Goal: Task Accomplishment & Management: Complete application form

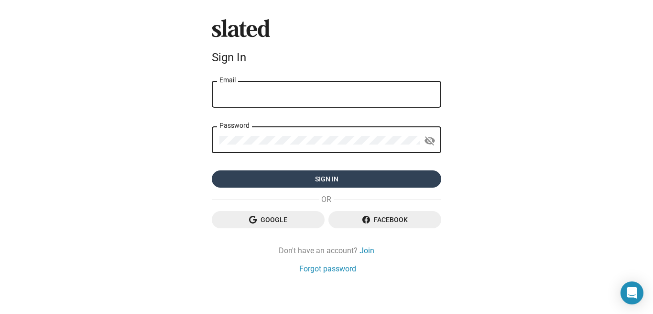
type input "hugo.oliveira.martins@gmail.com"
click at [342, 182] on span "Sign in" at bounding box center [327, 178] width 214 height 17
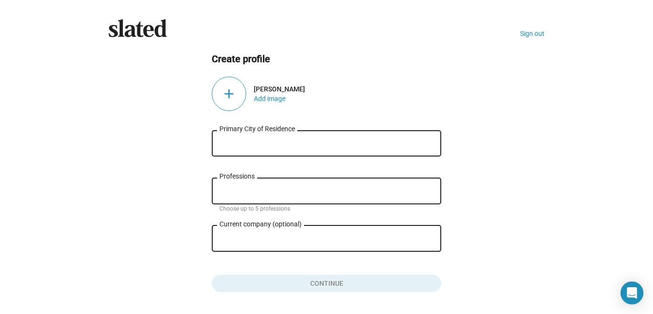
click at [230, 93] on div "add" at bounding box center [229, 94] width 34 height 34
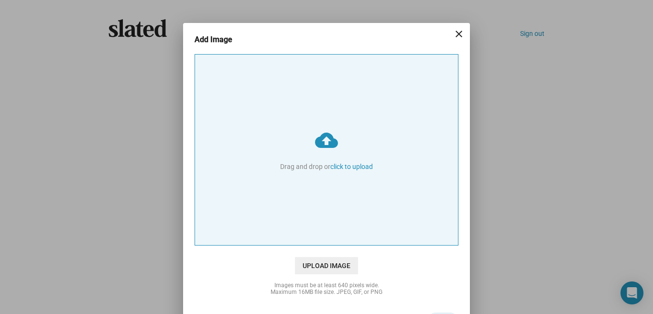
type input "C:\fakepath\Hugo Martins_Foto 2.jpeg"
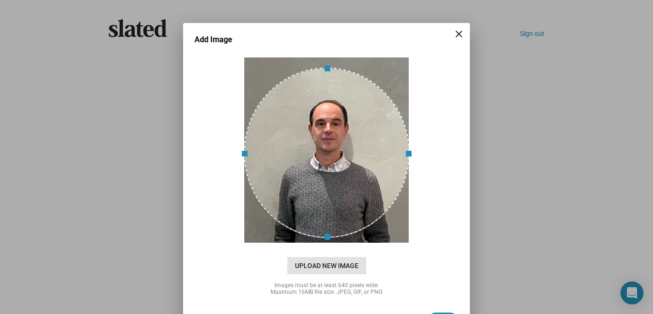
click at [337, 264] on span "Upload New Image" at bounding box center [326, 265] width 79 height 17
click at [337, 245] on input "cloud_upload Drag and drop or click to upload" at bounding box center [326, 150] width 263 height 190
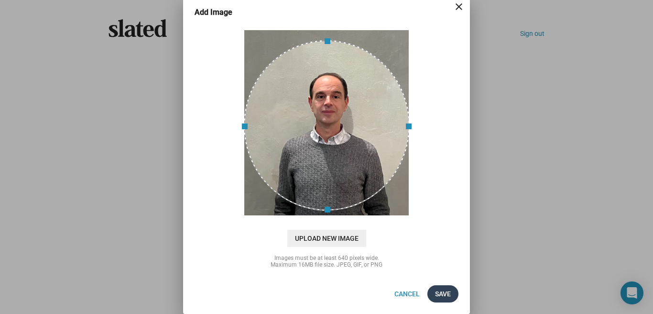
click at [442, 292] on span "Save" at bounding box center [443, 293] width 16 height 17
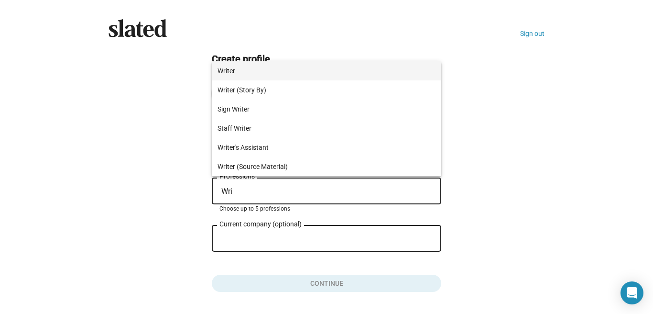
type input "Wri"
click at [223, 71] on span "Writer" at bounding box center [327, 70] width 218 height 19
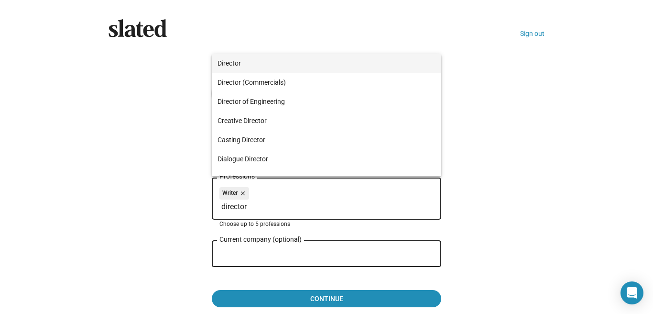
type input "director"
click at [242, 65] on span "Director" at bounding box center [327, 63] width 218 height 19
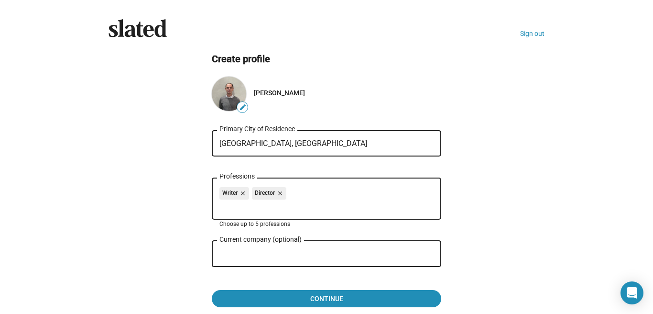
scroll to position [45, 0]
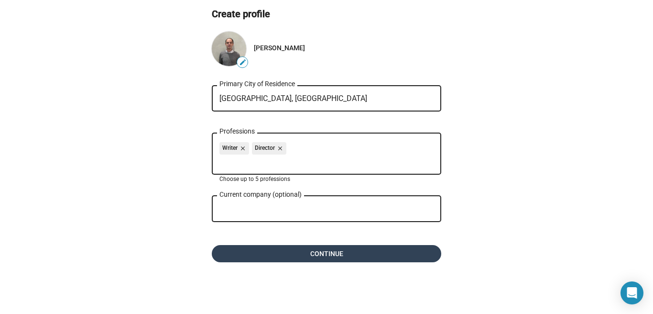
click at [332, 255] on span "Continue" at bounding box center [327, 253] width 214 height 17
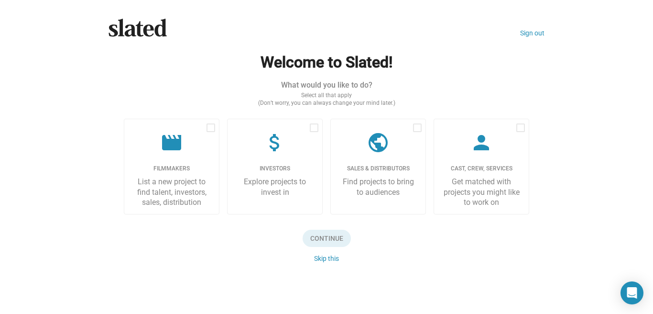
scroll to position [0, 0]
click at [171, 150] on mat-icon "movie" at bounding box center [171, 142] width 23 height 23
click at [210, 132] on input "checkbox" at bounding box center [210, 132] width 0 height 0
checkbox input "true"
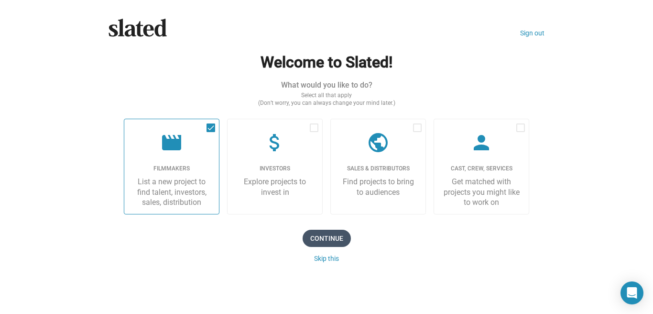
click at [320, 237] on span "Continue" at bounding box center [327, 238] width 48 height 17
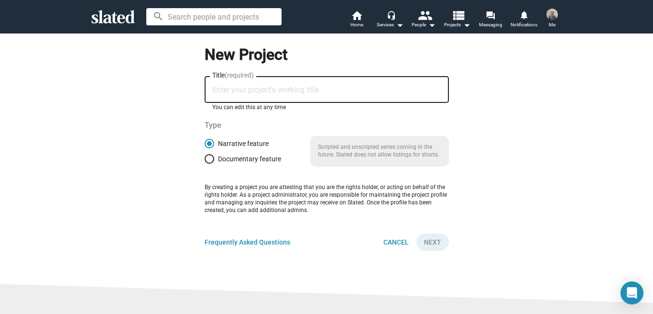
click at [264, 90] on input "Title (required)" at bounding box center [326, 90] width 229 height 9
type input "Travelling Cinema"
click at [443, 240] on button "Next" at bounding box center [433, 241] width 33 height 17
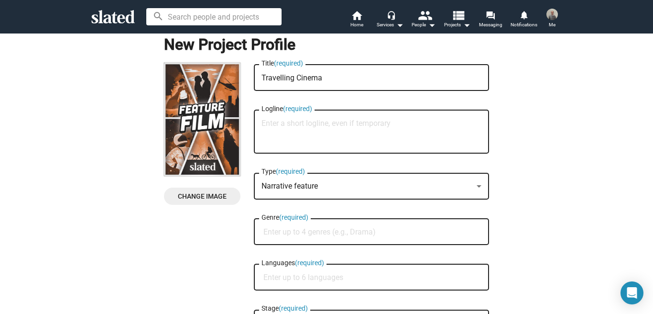
scroll to position [11, 0]
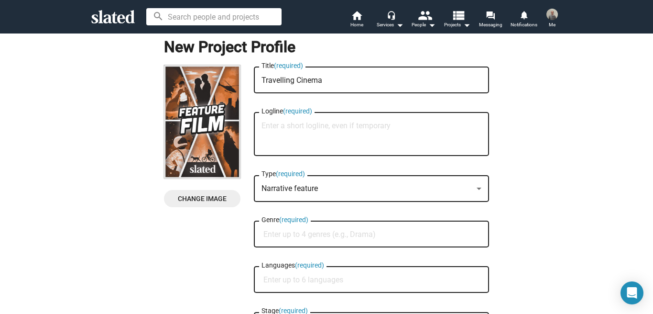
click at [331, 231] on input "Genre (required)" at bounding box center [374, 234] width 220 height 9
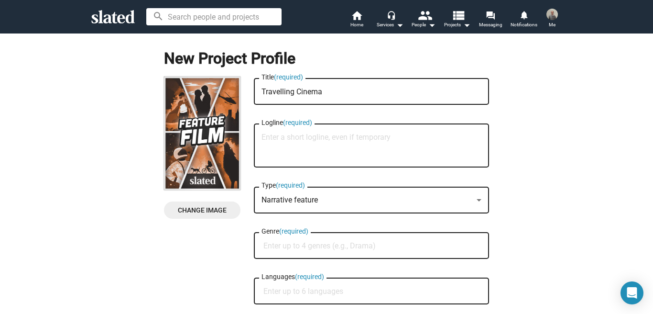
click at [359, 137] on textarea "Logline (required)" at bounding box center [372, 146] width 220 height 26
paste textarea "Lisbon, 1938. Paulo, nine years old, works in a restaurant with his mother, Lur…"
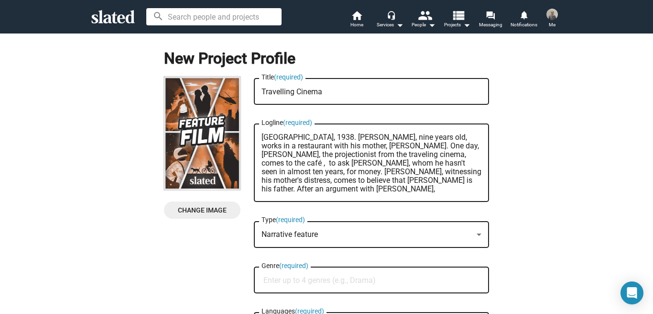
scroll to position [52, 0]
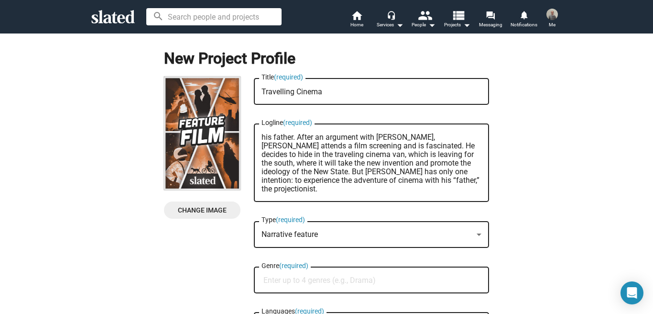
drag, startPoint x: 408, startPoint y: 188, endPoint x: 275, endPoint y: 177, distance: 133.4
click at [275, 177] on textarea "Lisbon, 1938. Paulo, nine years old, works in a restaurant with his mother, Lur…" at bounding box center [372, 163] width 220 height 60
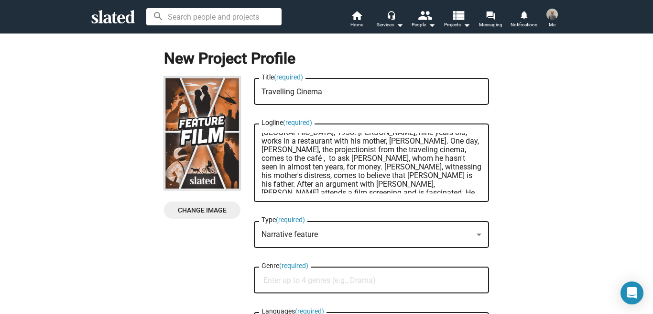
scroll to position [0, 0]
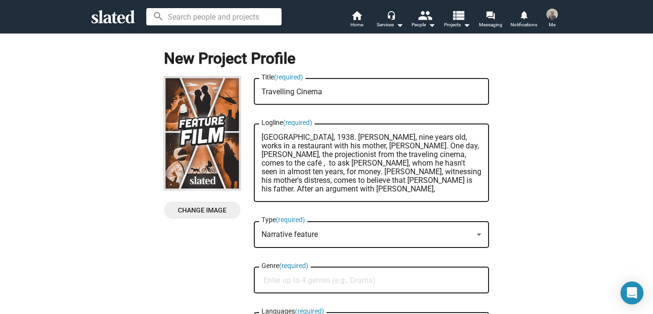
click at [262, 154] on textarea "Lisbon, 1938. Paulo, nine years old, works in a restaurant with his mother, Lur…" at bounding box center [372, 163] width 220 height 60
type textarea "Lisbon, 1938. Paulo, nine years old, works in a restaurant with his mother, Lur…"
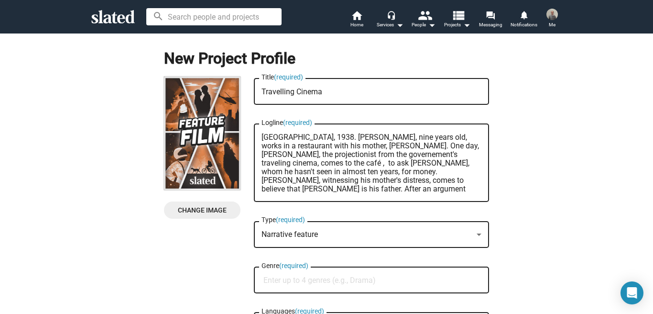
click at [289, 153] on textarea "[GEOGRAPHIC_DATA], 1938. [PERSON_NAME], nine years old, works in a restaurant w…" at bounding box center [372, 163] width 220 height 60
click at [293, 170] on textarea "[GEOGRAPHIC_DATA], 1938. [PERSON_NAME], nine years old, works in a restaurant w…" at bounding box center [372, 163] width 220 height 60
click at [383, 147] on textarea "[GEOGRAPHIC_DATA], 1938. [PERSON_NAME], nine years old, works in a restaurant w…" at bounding box center [372, 163] width 220 height 60
click at [388, 172] on textarea "[GEOGRAPHIC_DATA], 1938. [PERSON_NAME], nine years old, works in a restaurant w…" at bounding box center [372, 163] width 220 height 60
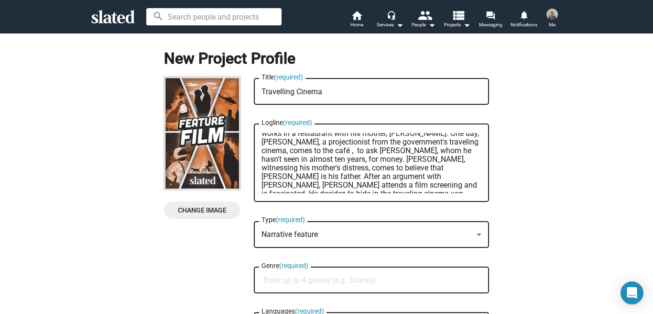
scroll to position [13, 0]
click at [436, 144] on textarea "[GEOGRAPHIC_DATA], 1938. [PERSON_NAME], nine years old, works in a restaurant w…" at bounding box center [372, 163] width 220 height 60
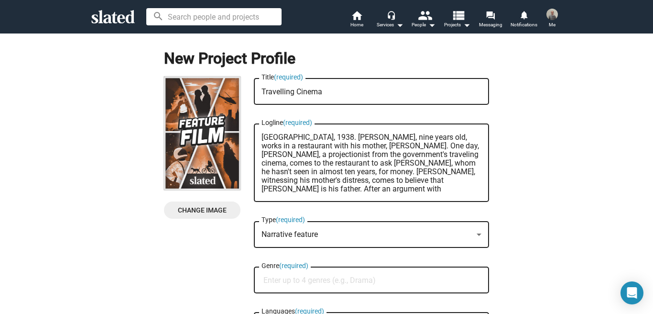
click at [442, 137] on textarea "[GEOGRAPHIC_DATA], 1938. [PERSON_NAME], nine years old, works in a restaurant w…" at bounding box center [372, 163] width 220 height 60
click at [438, 157] on textarea "Lisbon, 1938. Paulo, nine years old, works in a café with his mother, Lurdes. O…" at bounding box center [372, 163] width 220 height 60
click at [426, 150] on textarea "Lisbon, 1938. Paulo, nine years old, works in a café with his mother, Lurdes. O…" at bounding box center [372, 163] width 220 height 60
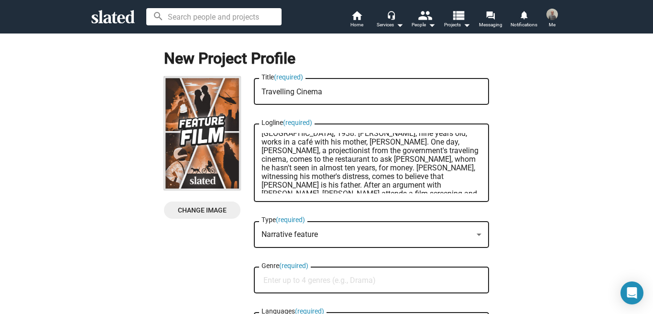
click at [426, 150] on textarea "Lisbon, 1938. Paulo, nine years old, works in a café with his mother, Lurdes. O…" at bounding box center [372, 163] width 220 height 60
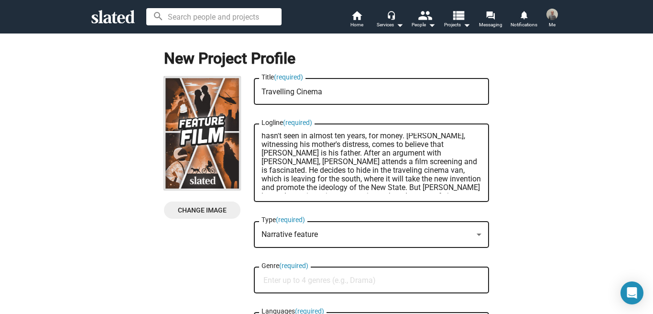
scroll to position [38, 0]
click at [317, 149] on textarea "Lisbon, 1938. Paulo, nine years old, works in a café with his mother, Lurdes. O…" at bounding box center [372, 163] width 220 height 60
type textarea "[GEOGRAPHIC_DATA], 1938. [PERSON_NAME], nine years old, works in a café with hi…"
click at [353, 170] on textarea "[GEOGRAPHIC_DATA], 1938. [PERSON_NAME], nine years old, works in a café with hi…" at bounding box center [372, 163] width 220 height 60
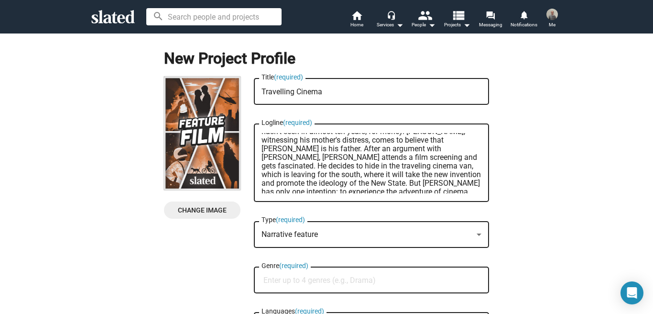
scroll to position [43, 0]
click at [368, 153] on textarea "[GEOGRAPHIC_DATA], 1938. [PERSON_NAME], nine years old, works in a café with hi…" at bounding box center [372, 163] width 220 height 60
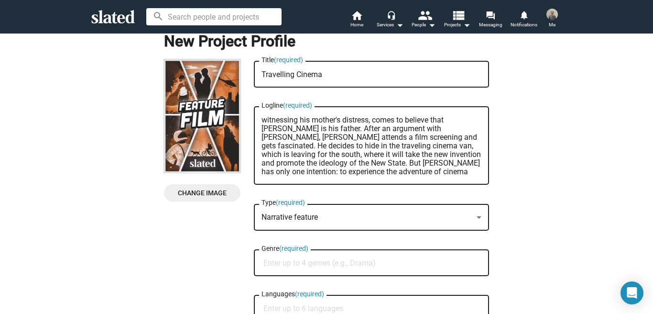
scroll to position [19, 0]
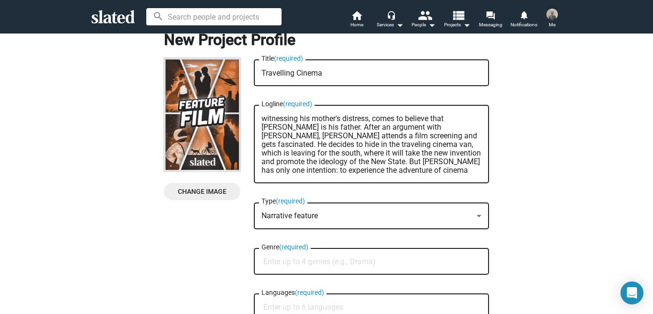
click at [449, 145] on textarea "[GEOGRAPHIC_DATA], 1938. [PERSON_NAME], nine years old, works in a café with hi…" at bounding box center [372, 144] width 220 height 60
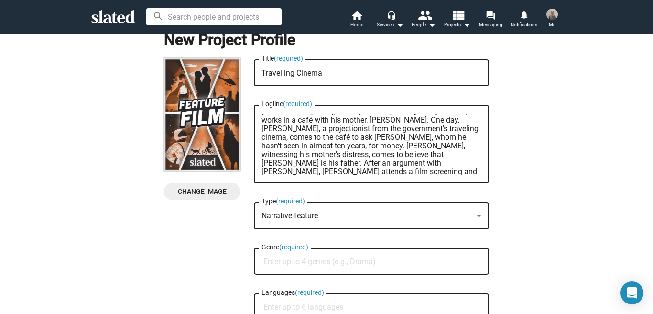
scroll to position [43, 0]
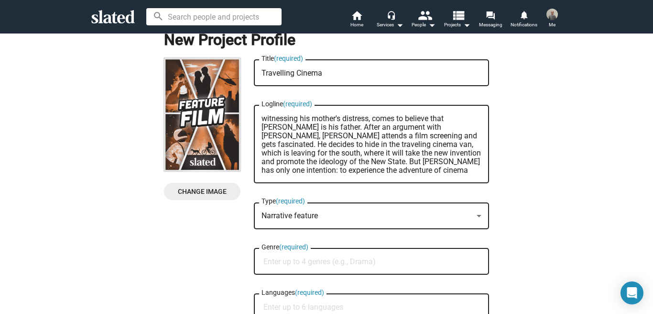
click at [397, 144] on textarea "[GEOGRAPHIC_DATA], 1938. [PERSON_NAME], nine years old, works in a café with hi…" at bounding box center [372, 144] width 220 height 60
click at [431, 132] on textarea "[GEOGRAPHIC_DATA], 1938. [PERSON_NAME], nine years old, works in a café with hi…" at bounding box center [372, 144] width 220 height 60
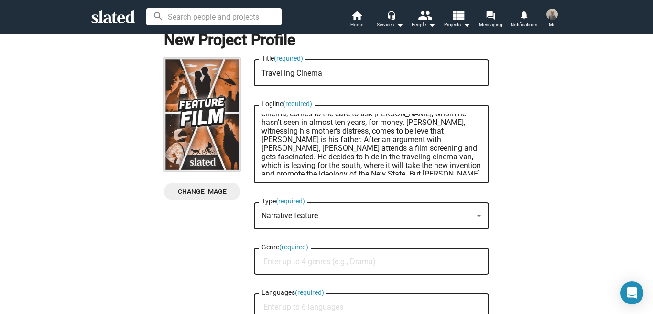
scroll to position [43, 0]
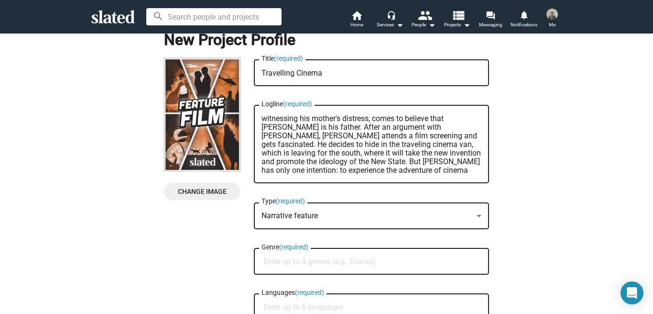
click at [307, 145] on textarea "[GEOGRAPHIC_DATA], 1938. [PERSON_NAME], nine years old, works in a café with hi…" at bounding box center [372, 144] width 220 height 60
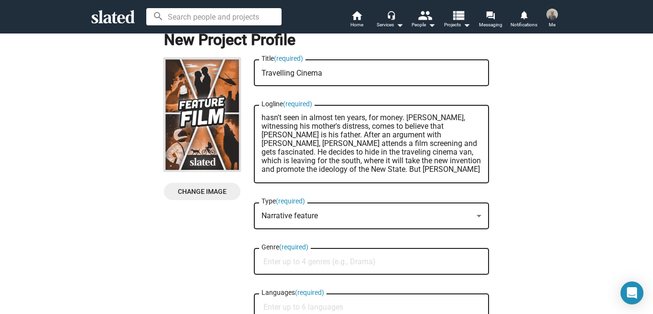
scroll to position [39, 0]
click at [312, 163] on textarea "[GEOGRAPHIC_DATA], 1938. [PERSON_NAME], nine years old, works in a café with hi…" at bounding box center [372, 144] width 220 height 60
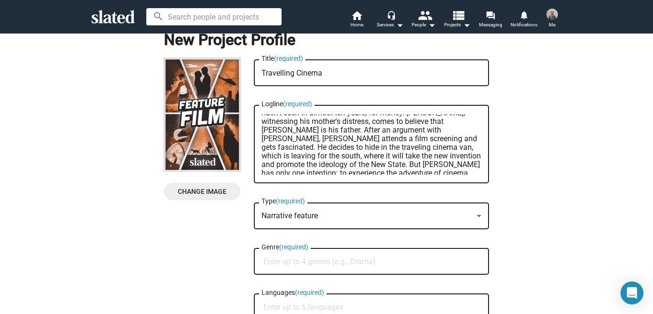
click at [318, 132] on textarea "[GEOGRAPHIC_DATA], 1938. [PERSON_NAME], nine years old, works in a café with hi…" at bounding box center [372, 144] width 220 height 60
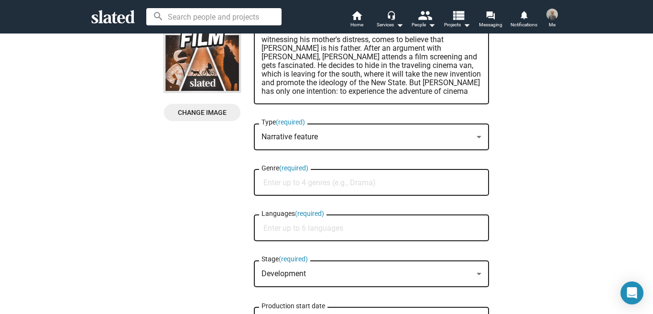
scroll to position [99, 0]
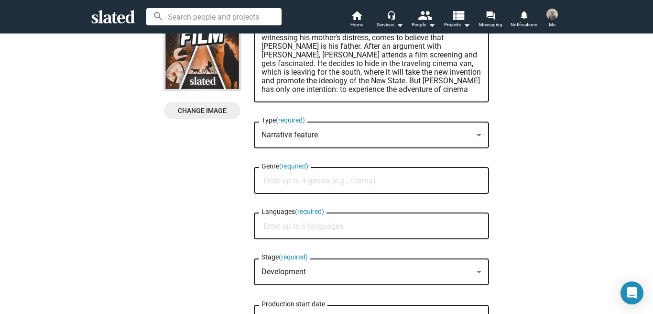
type textarea "Lisbon, 1938. Paulo, nine years old, works in a café with his mother, Lurdes. O…"
click at [340, 178] on input "Genre (required)" at bounding box center [374, 180] width 220 height 9
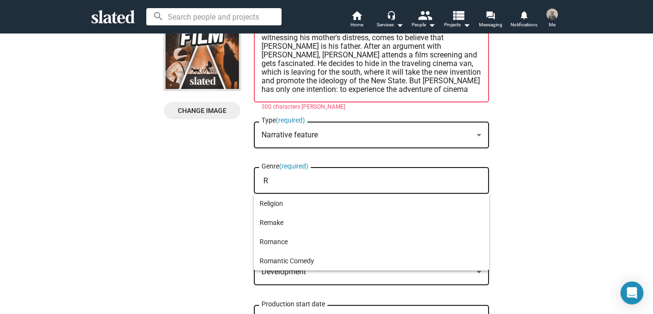
type input "R"
click at [368, 87] on div at bounding box center [326, 157] width 653 height 314
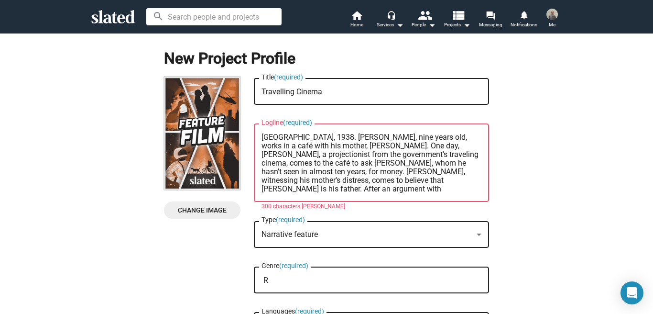
scroll to position [43, 0]
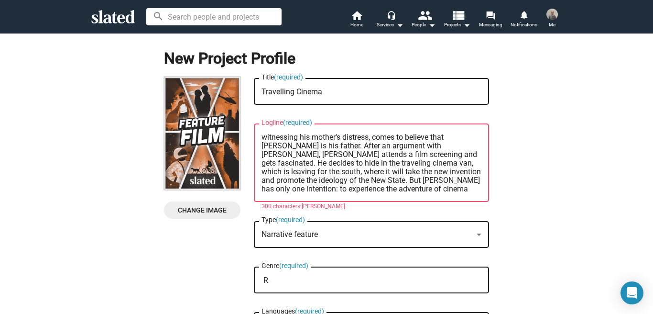
drag, startPoint x: 262, startPoint y: 138, endPoint x: 460, endPoint y: 201, distance: 207.4
click at [460, 201] on div "Lisbon, 1938. Paulo, nine years old, works in a café with his mother, Lurdes. O…" at bounding box center [372, 162] width 220 height 80
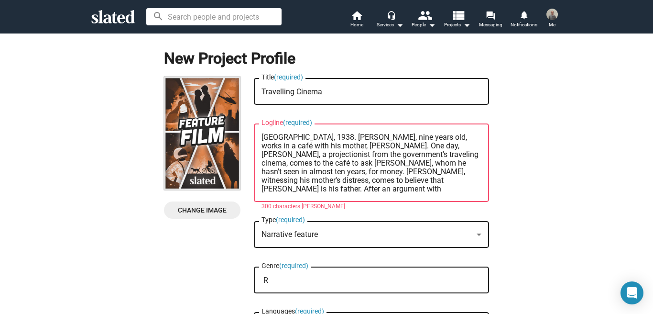
scroll to position [43, 0]
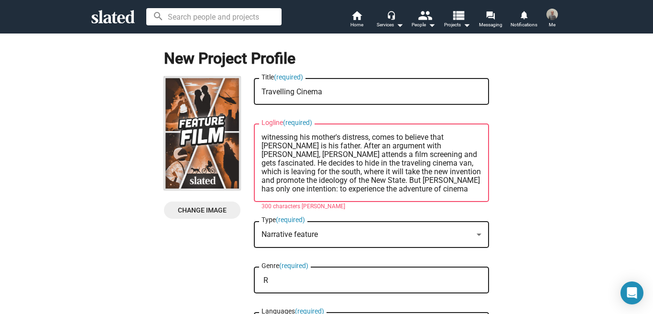
paste textarea "(9) embarks on a journey in the government's traveling cinema van to bring the …"
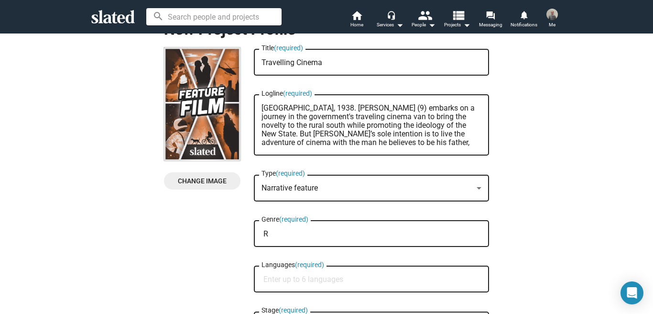
scroll to position [31, 0]
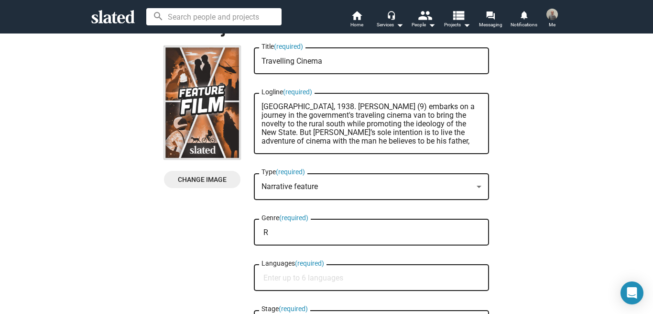
type textarea "[GEOGRAPHIC_DATA], 1938. [PERSON_NAME] (9) embarks on a journey in the governme…"
click at [348, 232] on input "R" at bounding box center [374, 232] width 220 height 9
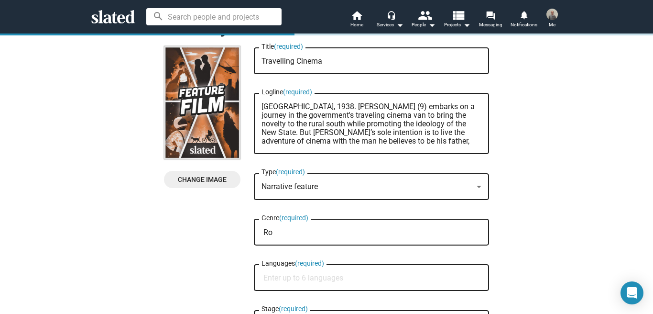
type input "R"
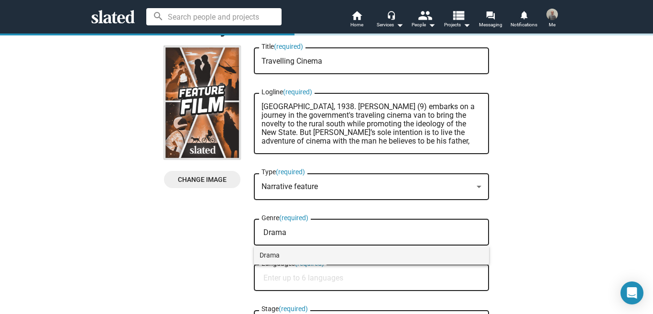
type input "Drama"
click at [268, 253] on span "Drama" at bounding box center [372, 254] width 224 height 19
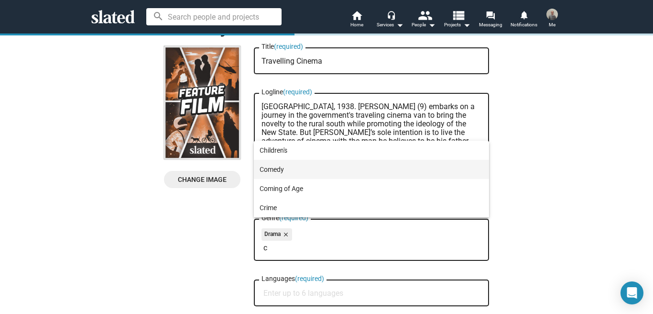
type input "c"
click at [276, 173] on span "Comedy" at bounding box center [372, 169] width 224 height 19
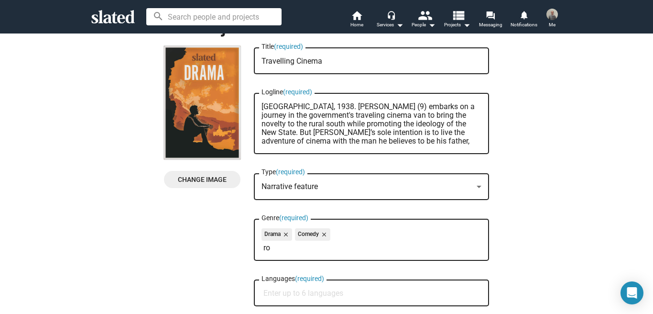
type input "r"
type input "R"
click at [544, 211] on div "New Project Profile Change Image Change Image Travelling Cinema Title (required…" at bounding box center [326, 232] width 665 height 460
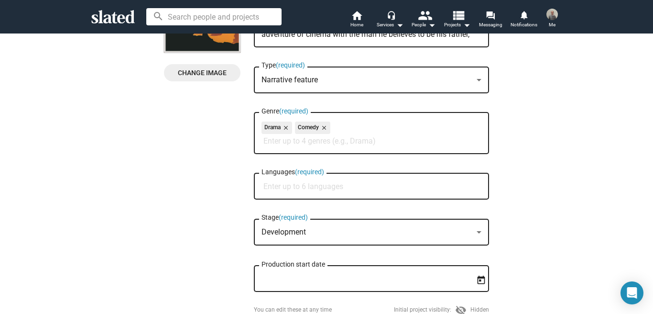
scroll to position [136, 0]
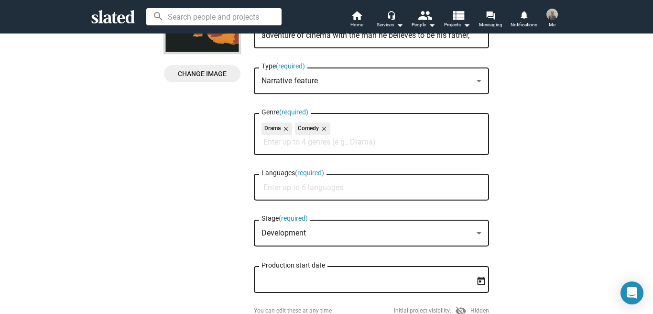
click at [364, 191] on input "Languages (required)" at bounding box center [374, 187] width 220 height 9
type input "Portuguese"
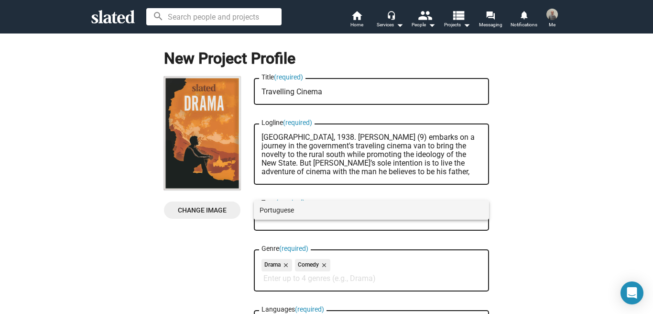
scroll to position [136, 0]
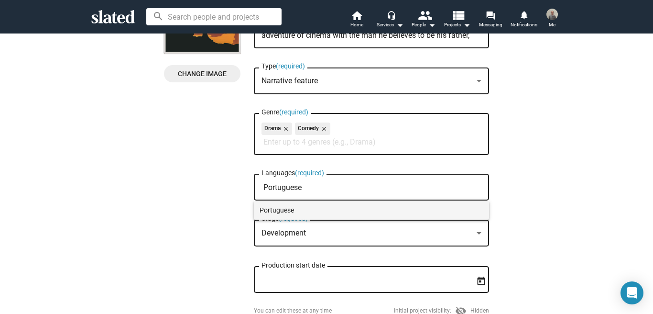
type input "Portuguese"
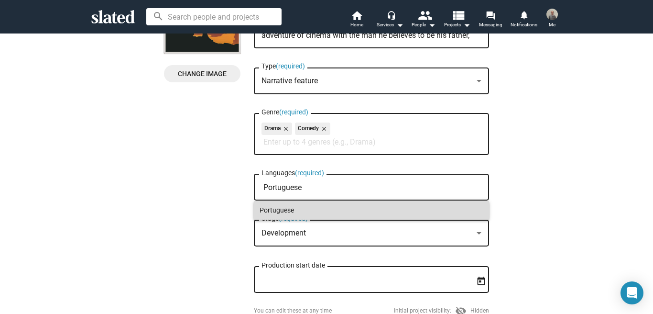
click at [280, 211] on span "Portuguese" at bounding box center [372, 209] width 224 height 19
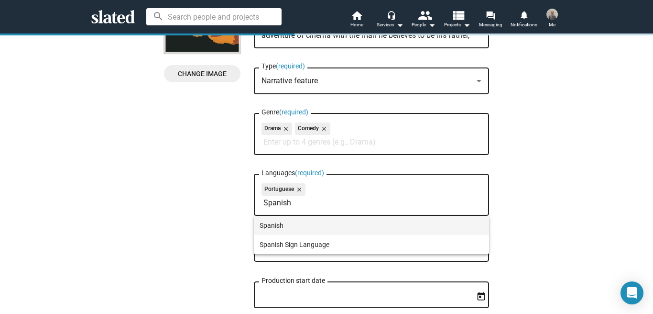
type input "Spanish"
click at [284, 225] on span "Spanish" at bounding box center [372, 225] width 224 height 19
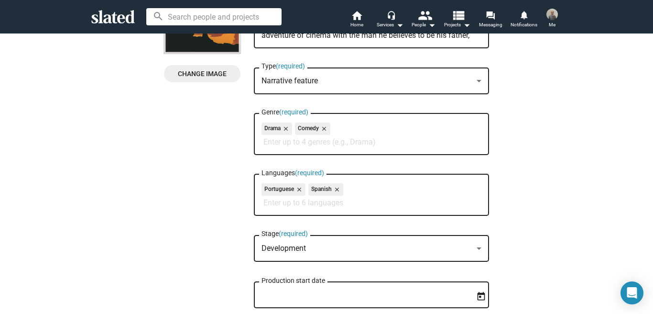
click at [535, 191] on div "New Project Profile Change Image Change Image Travelling Cinema Title (required…" at bounding box center [326, 134] width 665 height 475
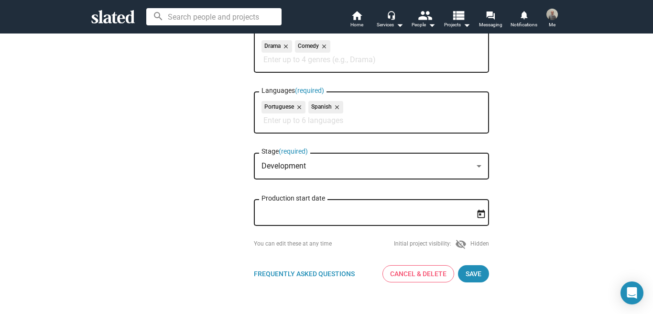
scroll to position [232, 0]
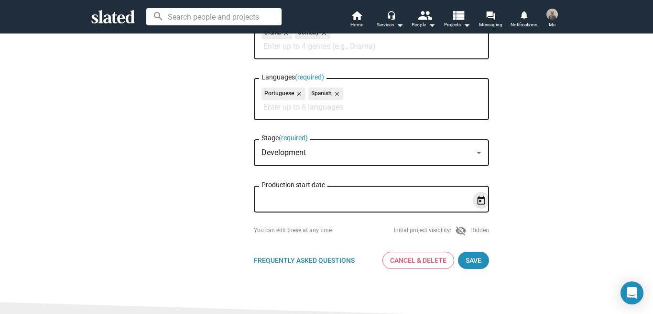
click at [484, 202] on icon "Open calendar" at bounding box center [481, 201] width 10 height 10
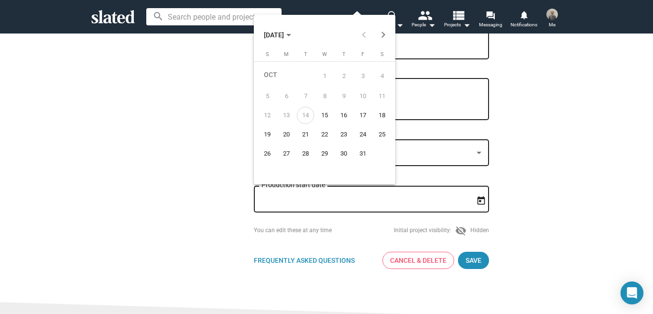
click at [291, 36] on icon "Choose month and year" at bounding box center [288, 35] width 5 height 2
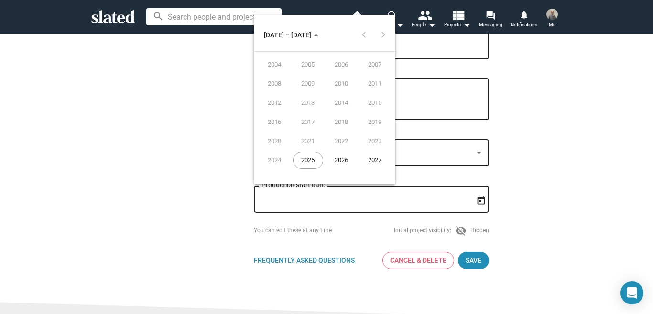
click at [377, 158] on div "2027" at bounding box center [375, 160] width 30 height 17
click at [341, 101] on div "JUL" at bounding box center [342, 102] width 30 height 17
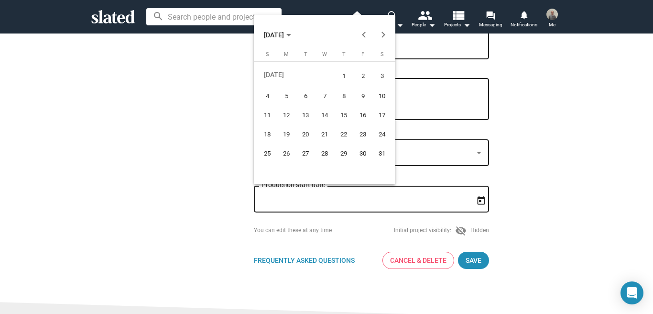
click at [342, 74] on div "1" at bounding box center [343, 76] width 17 height 20
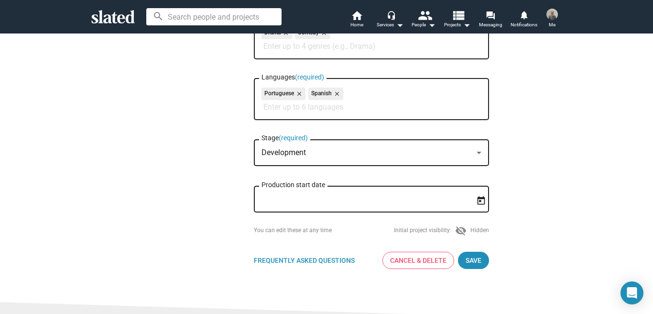
type input "[DATE]"
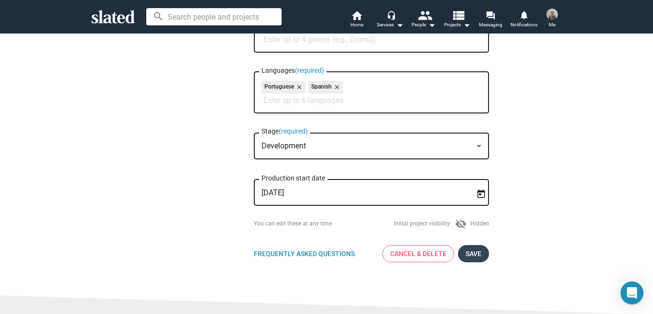
click at [481, 252] on span "Save" at bounding box center [474, 253] width 16 height 17
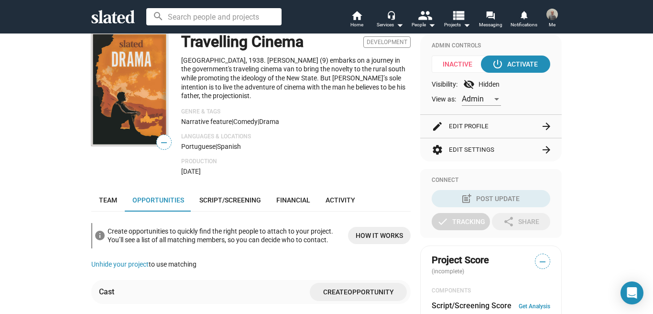
scroll to position [94, 0]
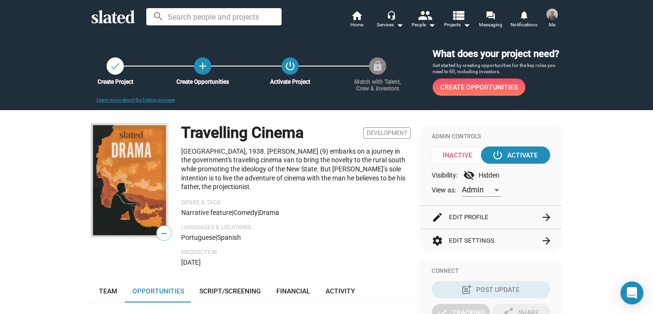
click at [468, 237] on button "settings Edit Settings arrow_forward" at bounding box center [491, 240] width 119 height 23
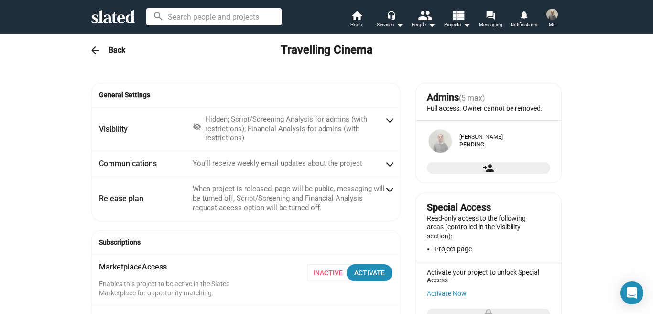
click at [96, 49] on mat-icon "arrow_back" at bounding box center [94, 49] width 11 height 11
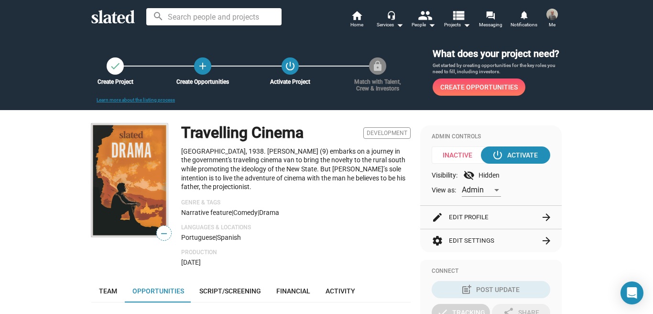
click at [474, 214] on button "edit Edit Profile arrow_forward" at bounding box center [491, 217] width 119 height 23
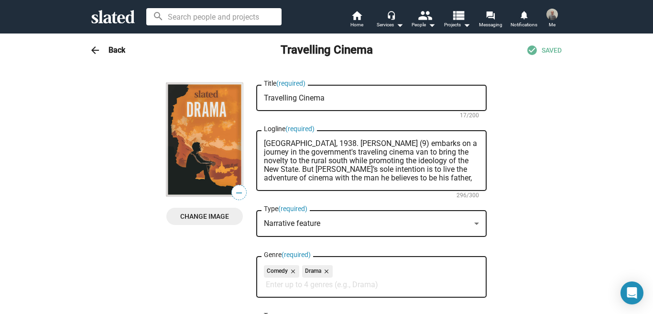
click at [286, 97] on textarea "Travelling Cinema" at bounding box center [371, 98] width 215 height 9
type textarea "Traveling Cinema"
click at [466, 27] on mat-icon "arrow_drop_down" at bounding box center [466, 24] width 11 height 11
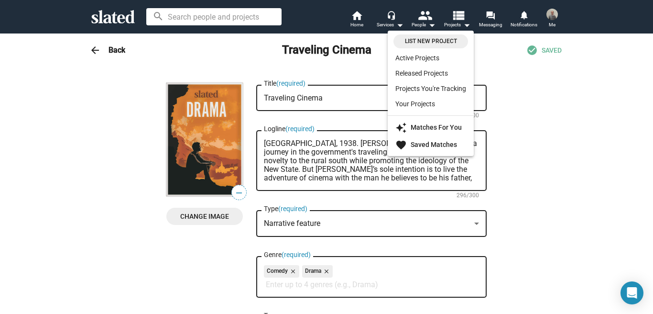
click at [519, 96] on div at bounding box center [326, 157] width 653 height 314
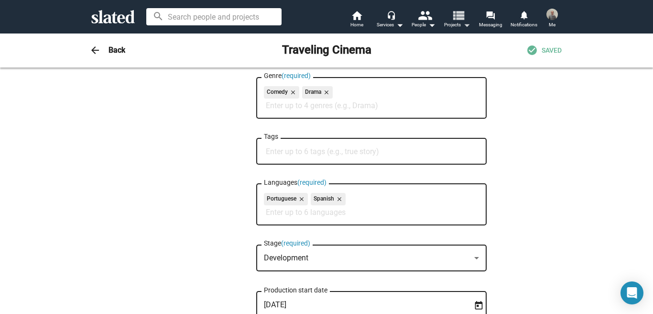
scroll to position [179, 0]
click at [396, 147] on input "Tags" at bounding box center [373, 151] width 215 height 9
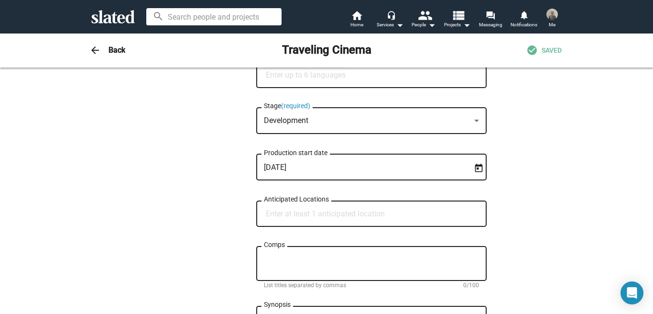
scroll to position [319, 0]
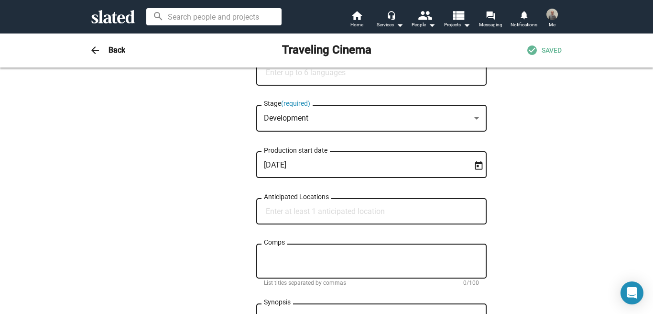
click at [377, 209] on input "Anticipated Locations" at bounding box center [373, 211] width 215 height 9
type input "L"
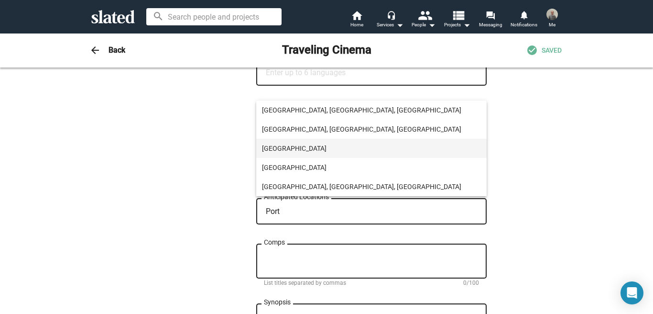
type input "Port"
click at [278, 145] on span "[GEOGRAPHIC_DATA]" at bounding box center [371, 148] width 219 height 19
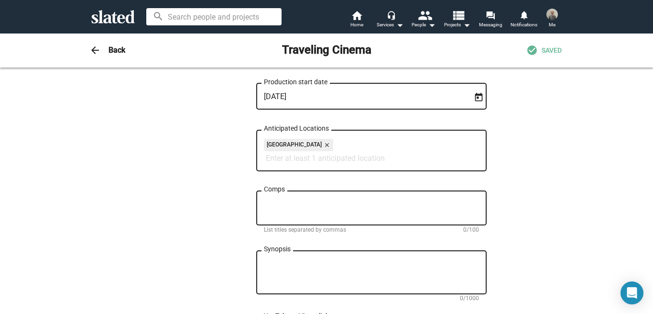
scroll to position [396, 0]
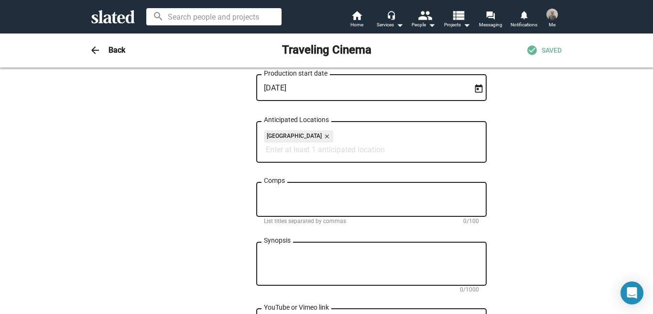
click at [473, 204] on textarea "Comps" at bounding box center [371, 199] width 215 height 17
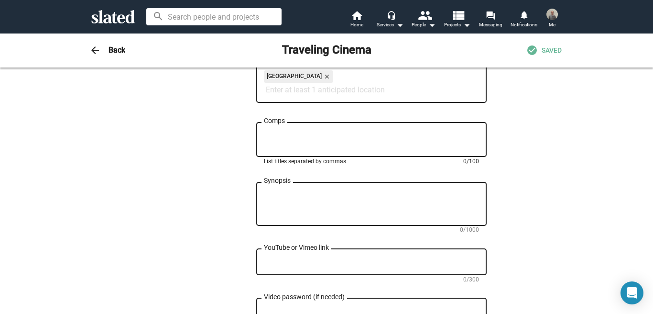
scroll to position [461, 0]
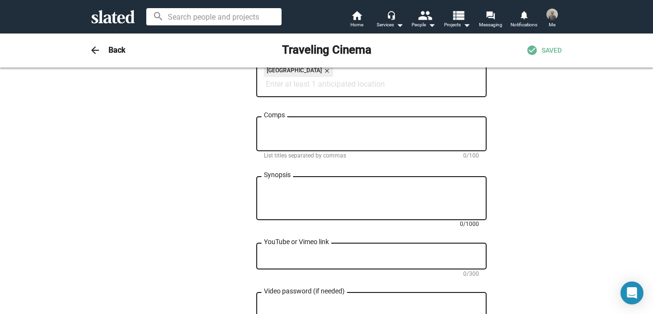
click at [462, 203] on textarea "Synopsis" at bounding box center [371, 199] width 215 height 26
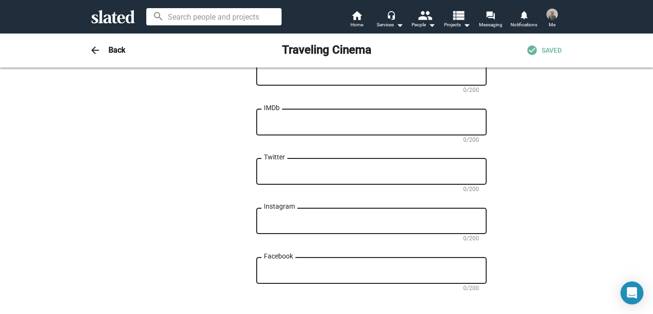
scroll to position [739, 0]
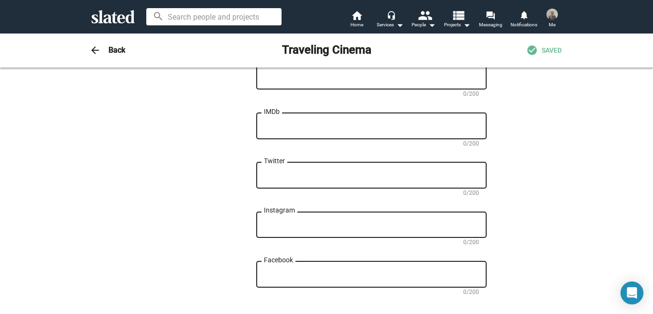
click at [386, 129] on textarea "IMDb" at bounding box center [371, 126] width 215 height 9
paste textarea "https://www.imdb.com/name/nm2245674/"
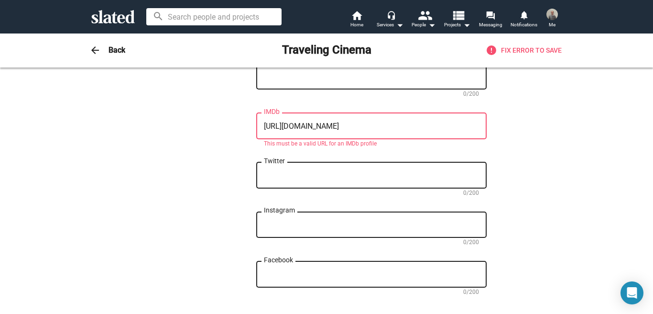
click at [453, 125] on textarea "https://www.imdb.com/name/nm2245674/" at bounding box center [371, 126] width 215 height 9
type textarea "https://www.imdb.com/name/nm2245674/"
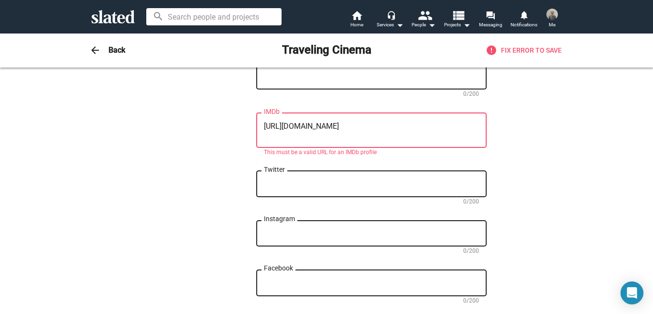
drag, startPoint x: 436, startPoint y: 122, endPoint x: 264, endPoint y: 121, distance: 172.2
click at [264, 122] on textarea "https://www.imdb.com/name/nm2245674/" at bounding box center [371, 130] width 215 height 17
click at [456, 134] on textarea "https://www.imdb.com/name/nm2245674/" at bounding box center [371, 130] width 215 height 17
click at [425, 128] on textarea "https://www.imdb.com/name/nm2245674/" at bounding box center [371, 130] width 215 height 17
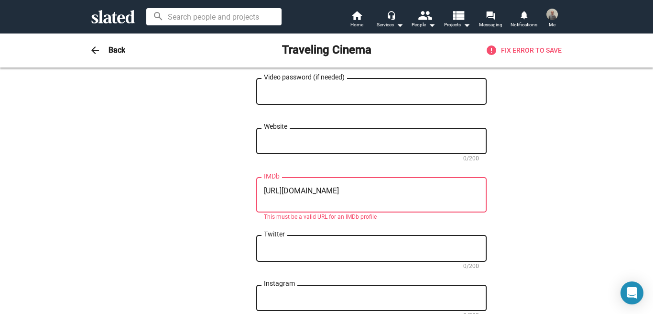
scroll to position [675, 0]
drag, startPoint x: 422, startPoint y: 189, endPoint x: 265, endPoint y: 184, distance: 157.0
click at [265, 184] on div "https://www.imdb.com/name/nm2245674/ IMDb" at bounding box center [371, 193] width 215 height 37
click at [314, 198] on textarea "https://www.imdb.com/name/nm2245674/" at bounding box center [371, 194] width 215 height 17
click at [287, 189] on textarea "https://www.imdb.com/name/nm2245674/" at bounding box center [371, 194] width 215 height 17
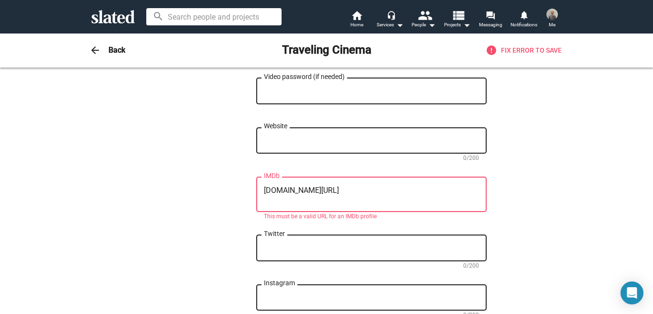
type textarea "www.imdb.com/name/nm2245674/"
drag, startPoint x: 397, startPoint y: 191, endPoint x: 271, endPoint y: 184, distance: 126.5
click at [271, 184] on div "www.imdb.com/name/nm2245674/ IMDb" at bounding box center [371, 193] width 215 height 37
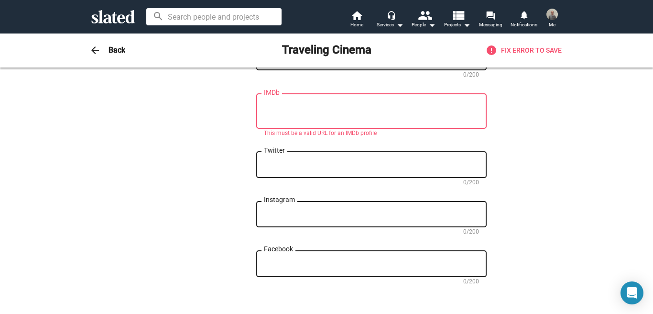
scroll to position [761, 0]
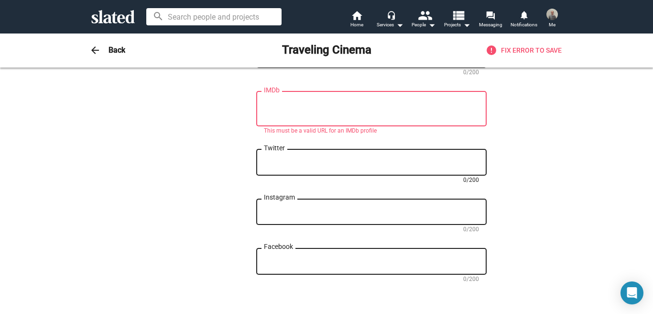
click at [446, 162] on textarea "Twitter" at bounding box center [371, 162] width 215 height 9
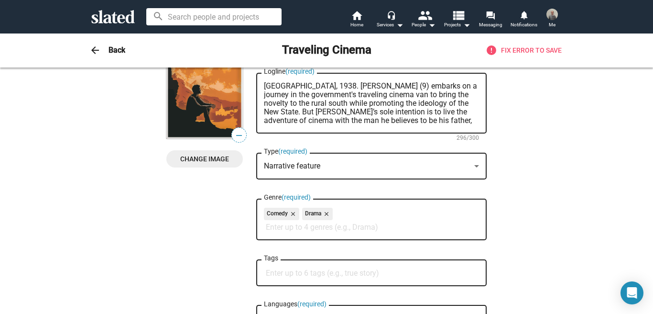
scroll to position [0, 0]
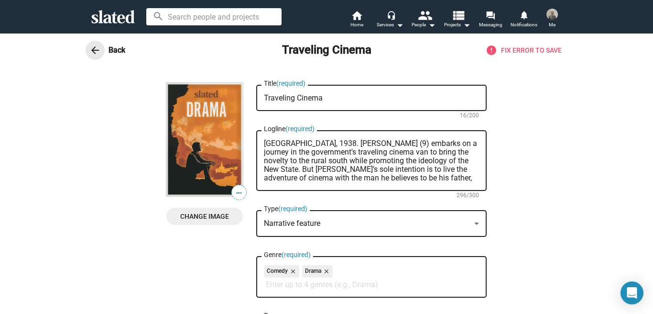
click at [99, 51] on mat-icon "arrow_back" at bounding box center [94, 49] width 11 height 11
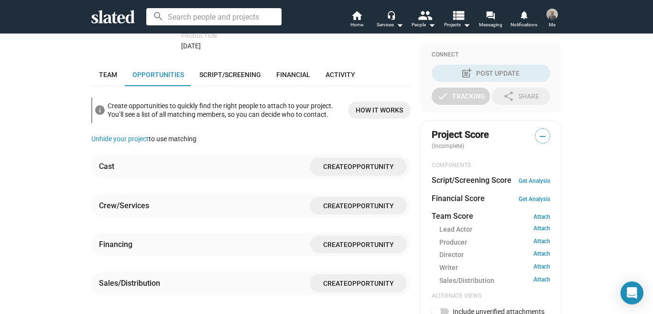
scroll to position [217, 0]
click at [378, 240] on span "Opportunity" at bounding box center [371, 244] width 46 height 8
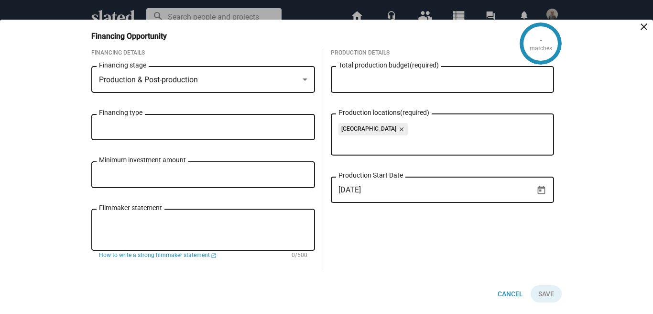
click at [367, 78] on input "Total production budget (required)" at bounding box center [443, 80] width 209 height 9
type input "$ 700"
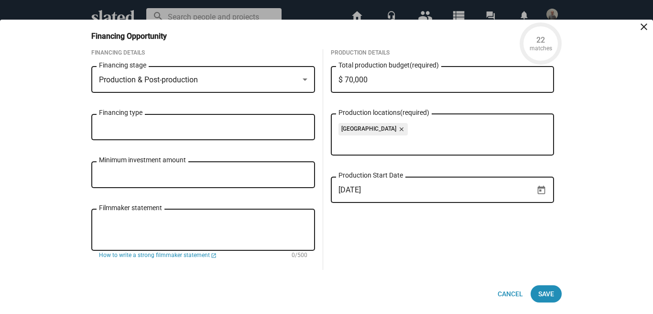
type input "$ 700,000"
click at [345, 79] on input "$ 700,000" at bounding box center [443, 80] width 209 height 9
click at [388, 78] on input "$ 700,000" at bounding box center [443, 80] width 209 height 9
click at [573, 105] on div "167 matches Financing Opportunity close Financing Details Production & Post-pro…" at bounding box center [326, 167] width 653 height 294
click at [230, 124] on input "Financing type" at bounding box center [205, 127] width 209 height 9
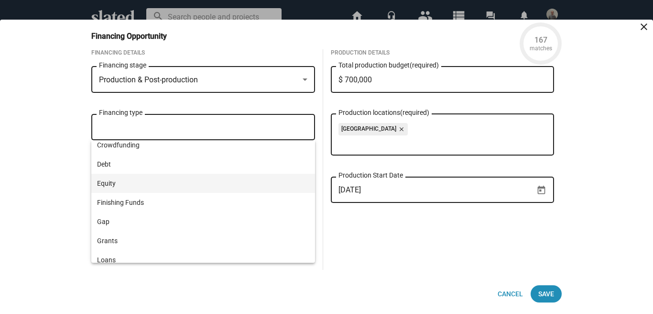
scroll to position [0, 0]
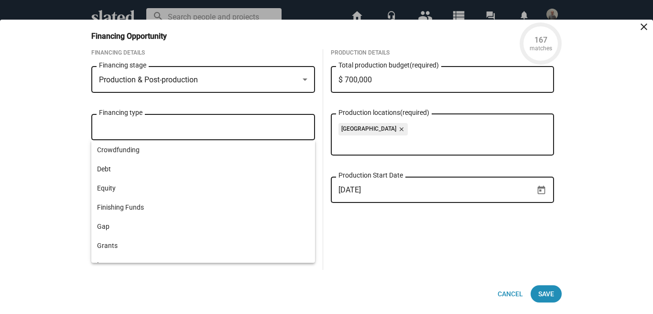
click at [67, 121] on div "167 matches Financing Opportunity close Financing Details Production & Post-pro…" at bounding box center [326, 167] width 653 height 294
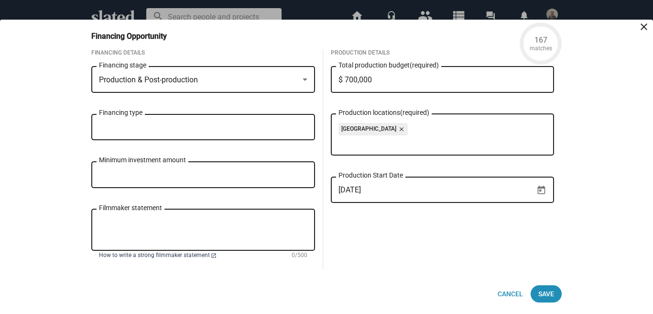
click at [156, 255] on span "How to write a strong filmmaker statement" at bounding box center [154, 256] width 111 height 8
click at [224, 223] on textarea "Filmmaker statement" at bounding box center [203, 230] width 209 height 26
click at [643, 25] on mat-icon "close" at bounding box center [644, 26] width 11 height 11
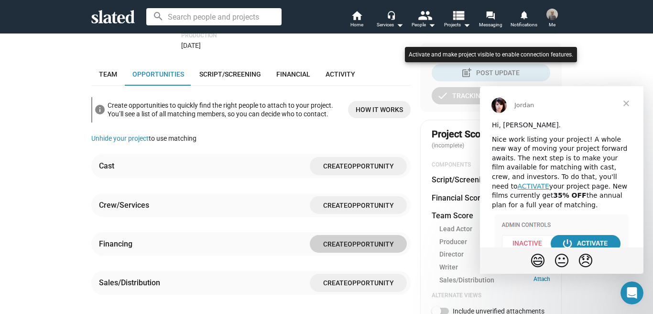
click at [629, 105] on div at bounding box center [326, 157] width 653 height 314
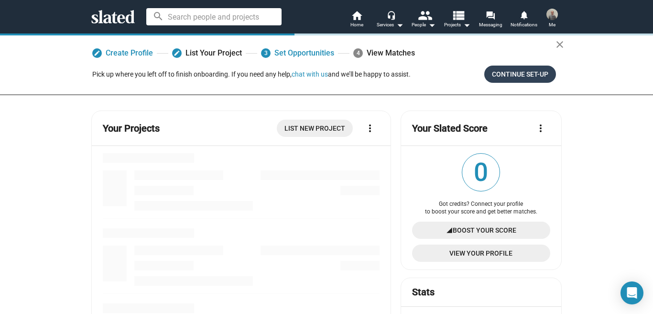
click at [508, 74] on span "Continue Set-up" at bounding box center [520, 74] width 56 height 17
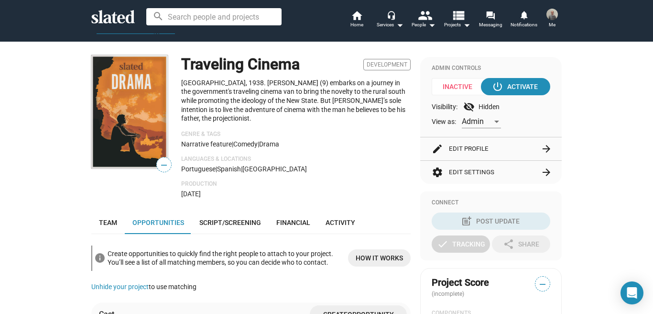
scroll to position [55, 0]
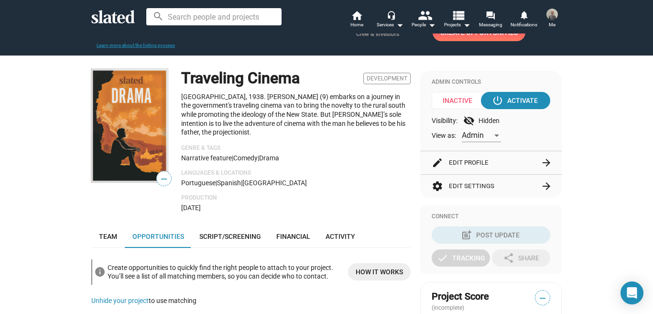
click at [492, 186] on button "settings Edit Settings arrow_forward" at bounding box center [491, 186] width 119 height 23
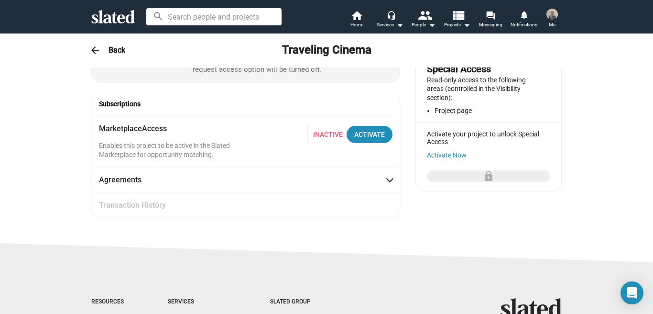
scroll to position [0, 0]
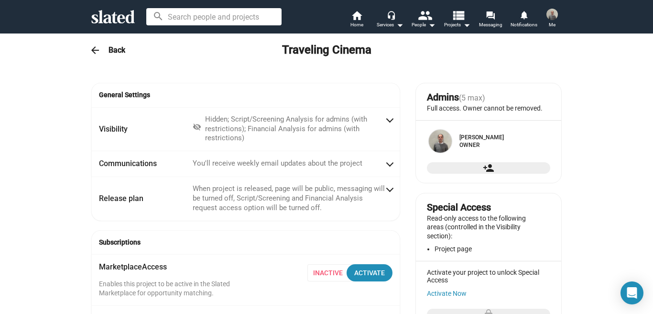
click at [99, 51] on mat-icon "arrow_back" at bounding box center [94, 49] width 11 height 11
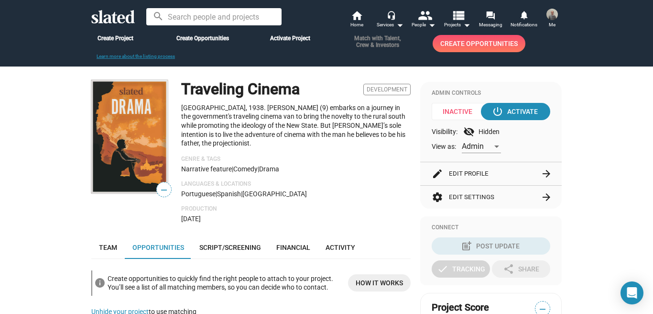
scroll to position [37, 0]
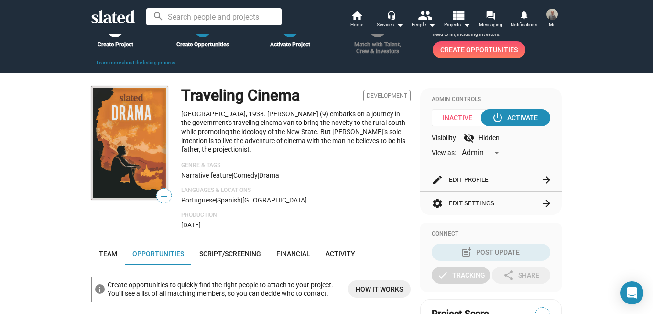
click at [166, 195] on span "—" at bounding box center [164, 196] width 14 height 12
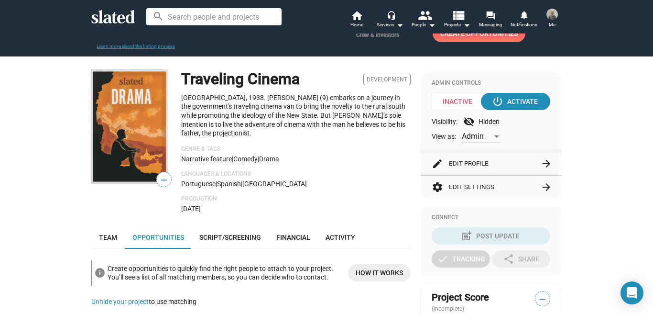
click at [496, 137] on div at bounding box center [497, 136] width 5 height 2
click at [496, 137] on span "Admin" at bounding box center [483, 136] width 40 height 20
